Goal: Task Accomplishment & Management: Use online tool/utility

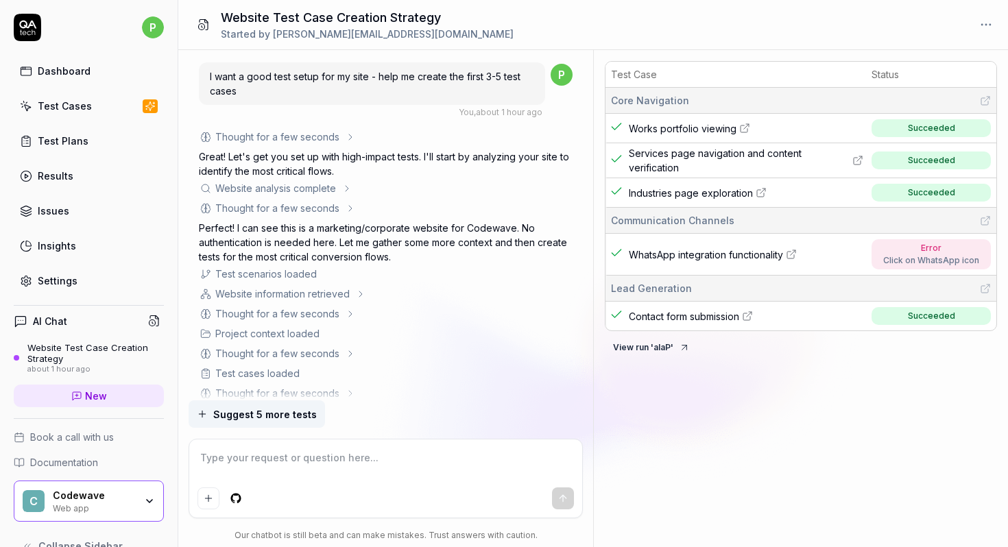
scroll to position [977, 0]
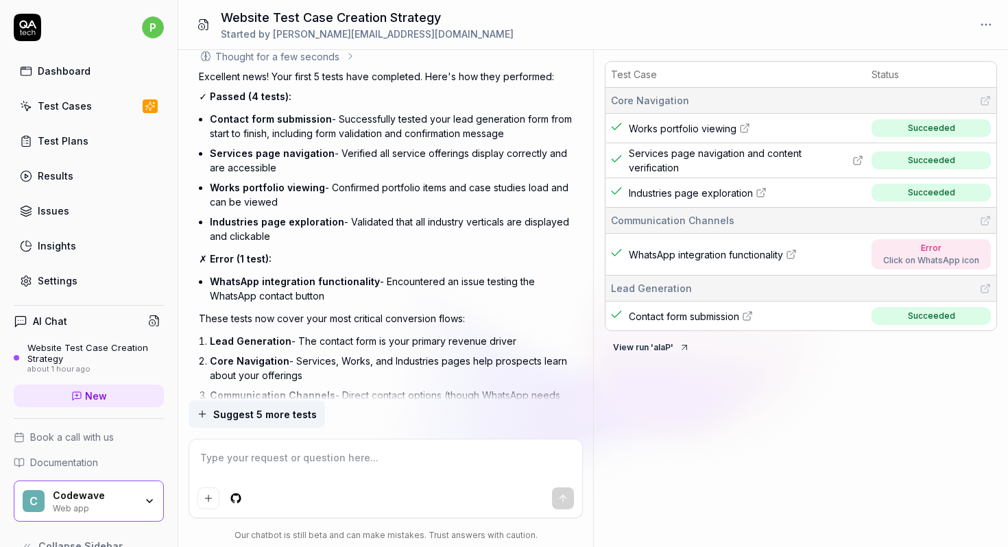
click at [894, 254] on div "Click on WhatsApp icon" at bounding box center [931, 260] width 96 height 12
click at [764, 254] on span "WhatsApp integration functionality" at bounding box center [706, 255] width 154 height 14
type textarea "*"
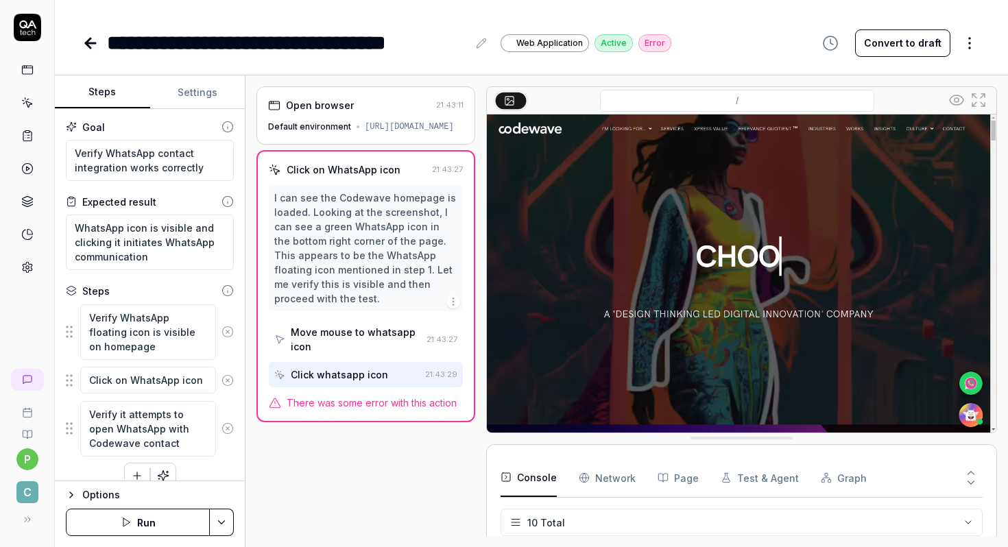
scroll to position [19, 0]
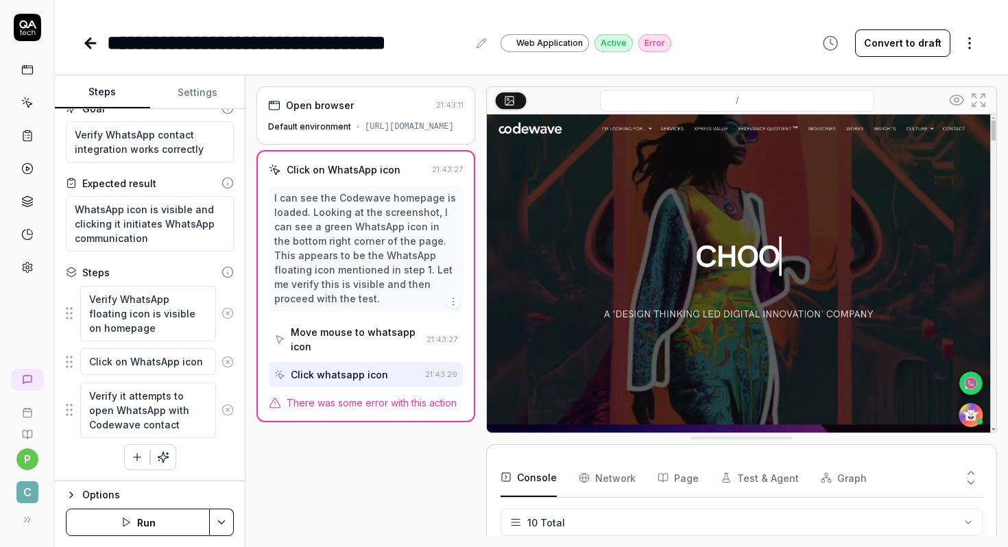
click at [345, 403] on span "There was some error with this action" at bounding box center [372, 403] width 170 height 14
click at [151, 531] on button "Run" at bounding box center [138, 522] width 144 height 27
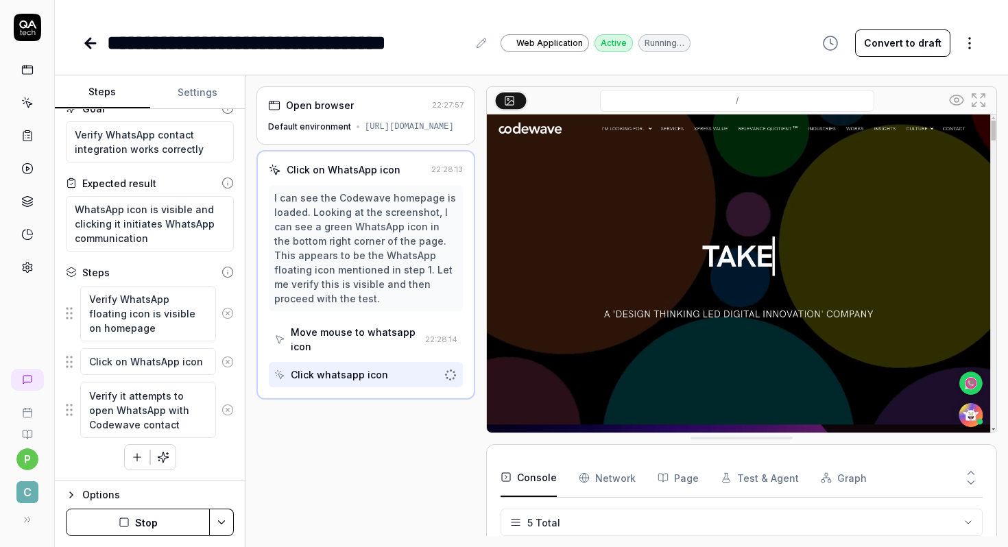
scroll to position [72, 0]
type textarea "*"
